Goal: Navigation & Orientation: Find specific page/section

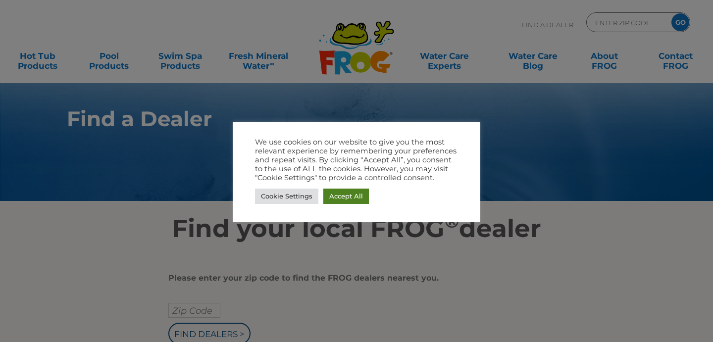
click at [338, 197] on link "Accept All" at bounding box center [346, 196] width 46 height 15
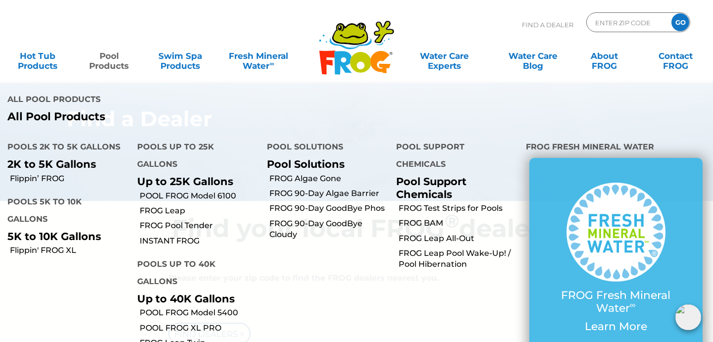
click at [106, 61] on link "Pool Products" at bounding box center [108, 56] width 55 height 20
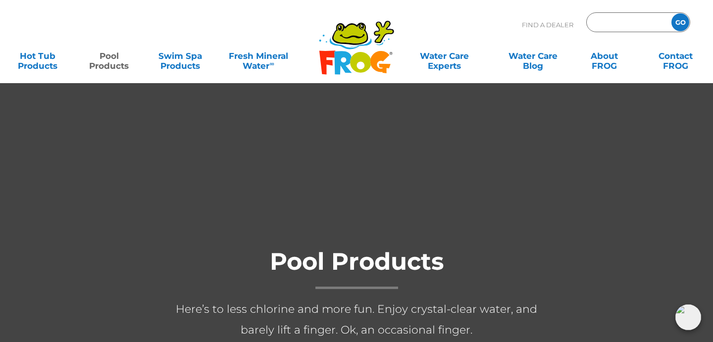
click at [615, 26] on input "Zip Code Form" at bounding box center [627, 22] width 67 height 14
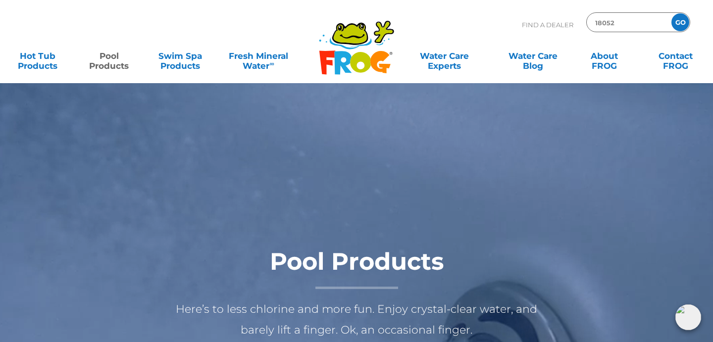
type input "18052"
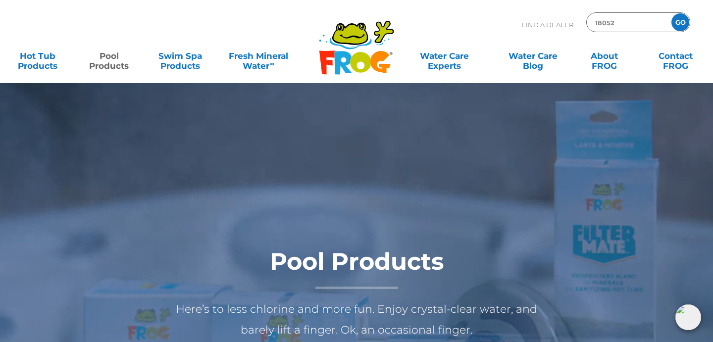
click at [672, 13] on input "GO" at bounding box center [681, 22] width 18 height 18
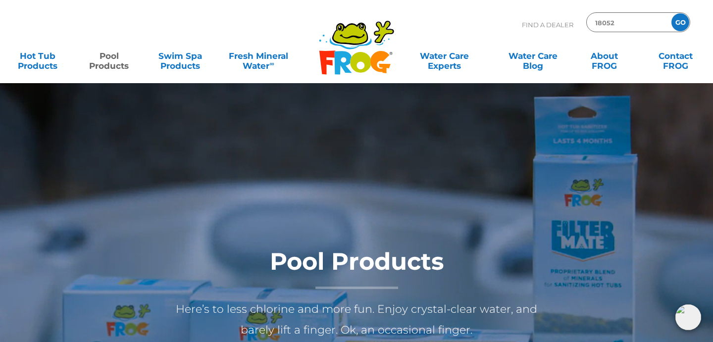
click at [683, 22] on input "GO" at bounding box center [681, 22] width 18 height 18
